Goal: Register for event/course

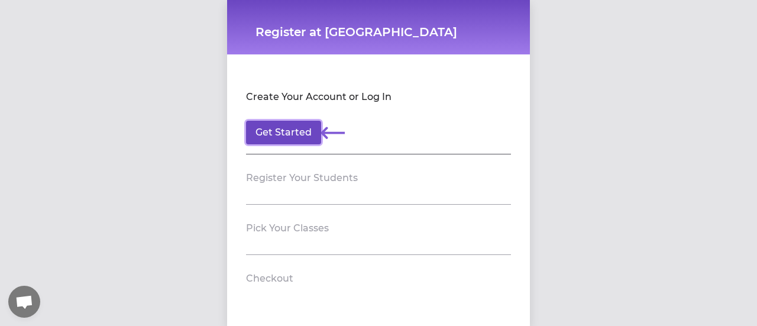
click at [271, 132] on button "Get Started" at bounding box center [283, 133] width 75 height 24
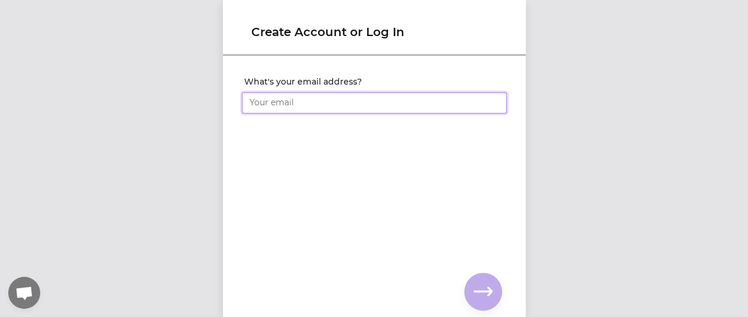
type input "[EMAIL_ADDRESS][PERSON_NAME][DOMAIN_NAME]"
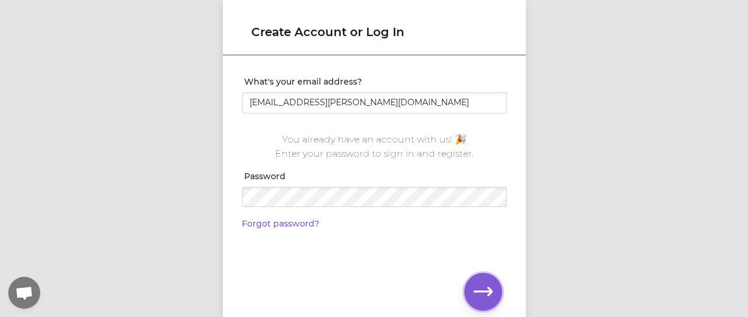
click at [476, 292] on icon "button" at bounding box center [483, 291] width 19 height 9
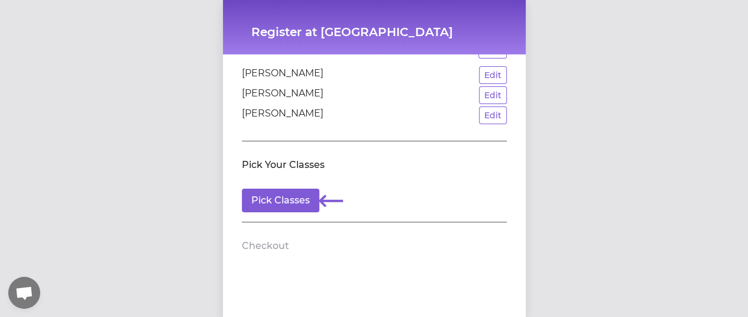
scroll to position [102, 0]
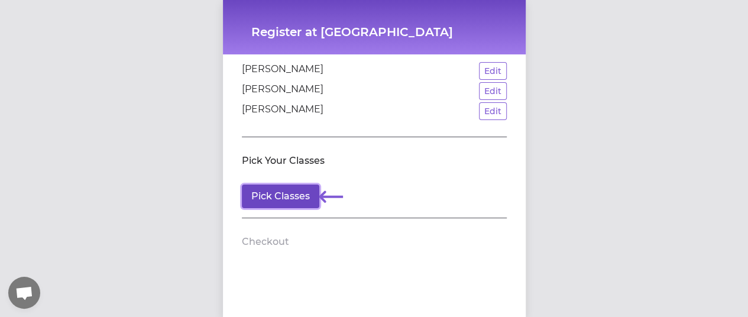
click at [290, 194] on button "Pick Classes" at bounding box center [280, 197] width 77 height 24
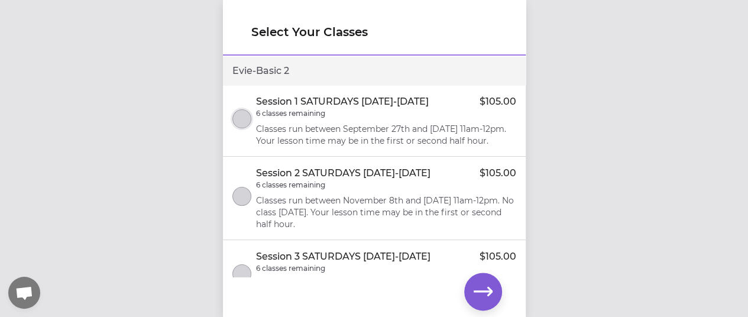
click at [250, 124] on button "select class" at bounding box center [241, 118] width 19 height 19
click at [481, 288] on icon "button" at bounding box center [483, 291] width 19 height 19
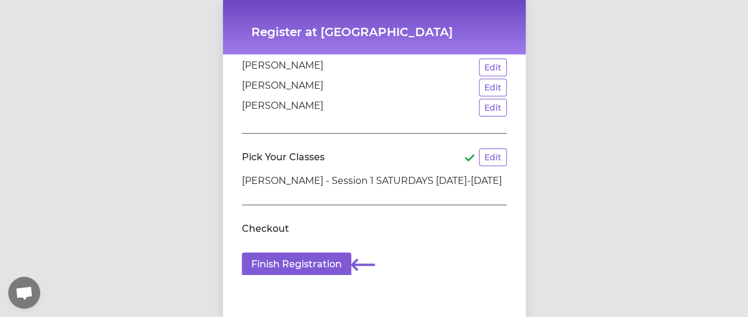
scroll to position [123, 0]
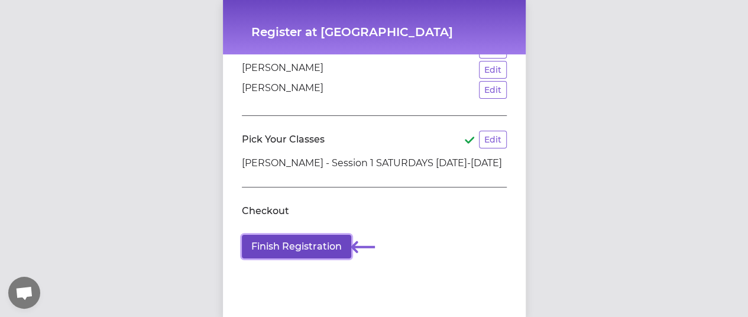
click at [324, 235] on button "Finish Registration" at bounding box center [296, 247] width 109 height 24
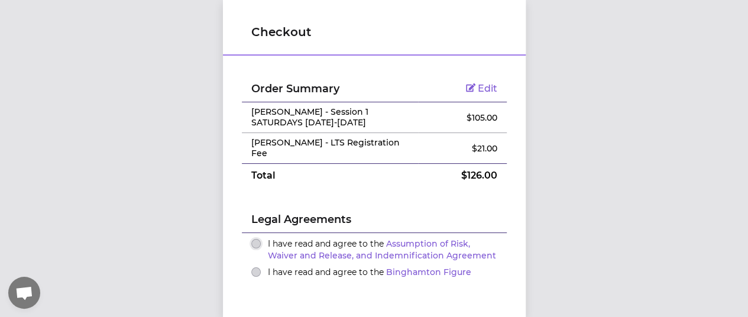
click at [252, 239] on button "I have read and agree to the Assumption of Risk, Waiver and Release, and Indemn…" at bounding box center [255, 243] width 9 height 9
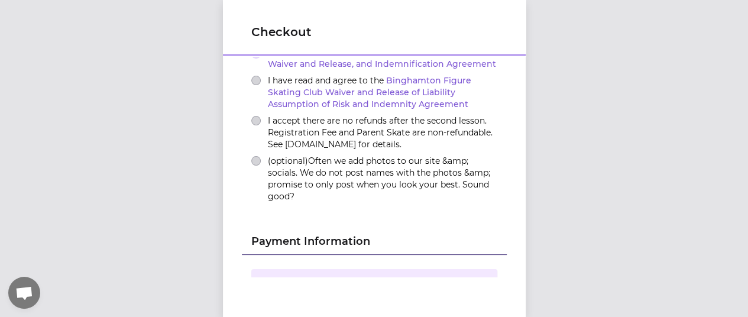
scroll to position [197, 0]
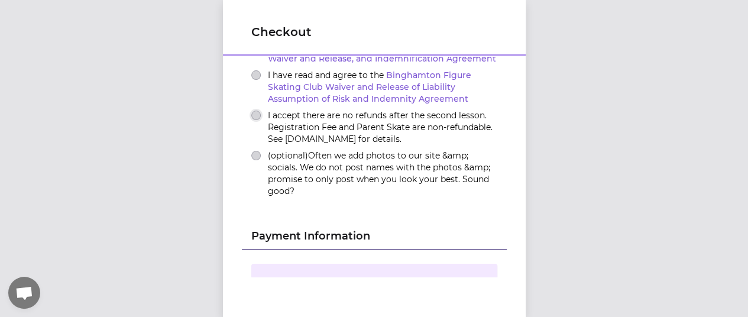
click at [251, 111] on button "I accept there are no refunds after the second lesson. Registration Fee and Par…" at bounding box center [255, 115] width 9 height 9
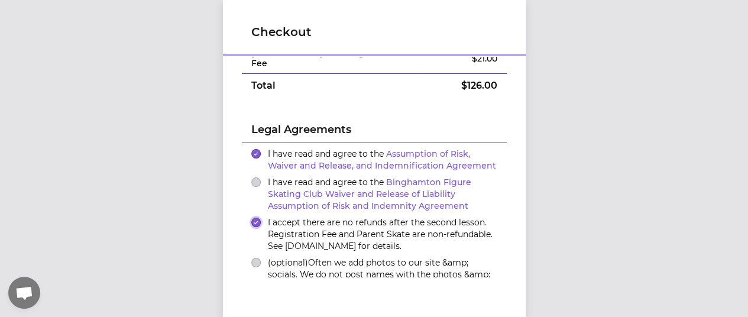
scroll to position [88, 0]
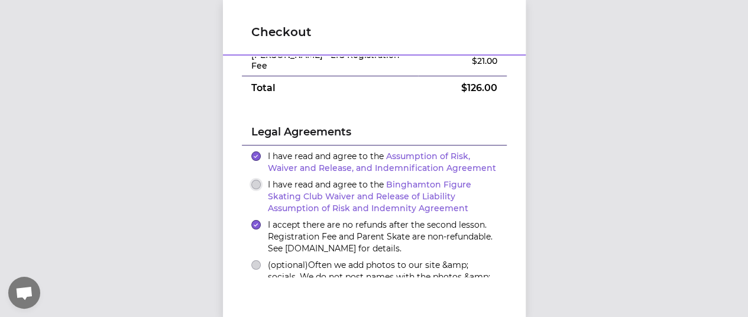
click at [251, 180] on button "I have read and agree to the Binghamton Figure Skating Club Waiver and Release …" at bounding box center [255, 184] width 9 height 9
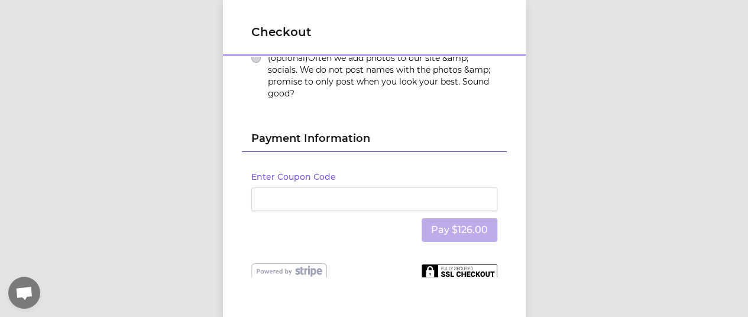
scroll to position [296, 0]
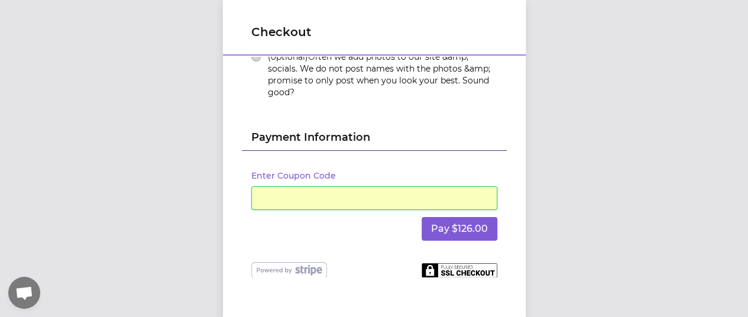
click at [416, 130] on h2 "Payment Information" at bounding box center [374, 139] width 246 height 21
click at [441, 221] on button "Pay $126.00" at bounding box center [460, 229] width 76 height 24
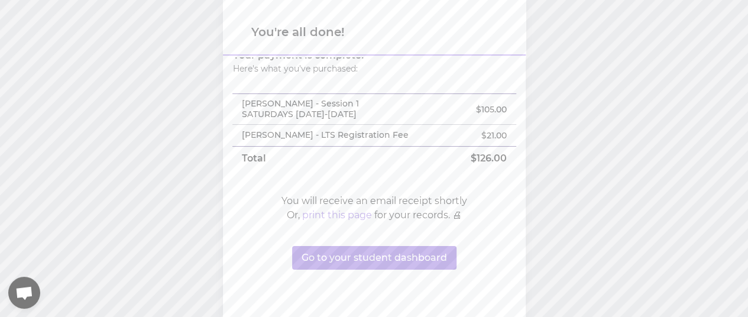
scroll to position [24, 0]
